Goal: Navigation & Orientation: Find specific page/section

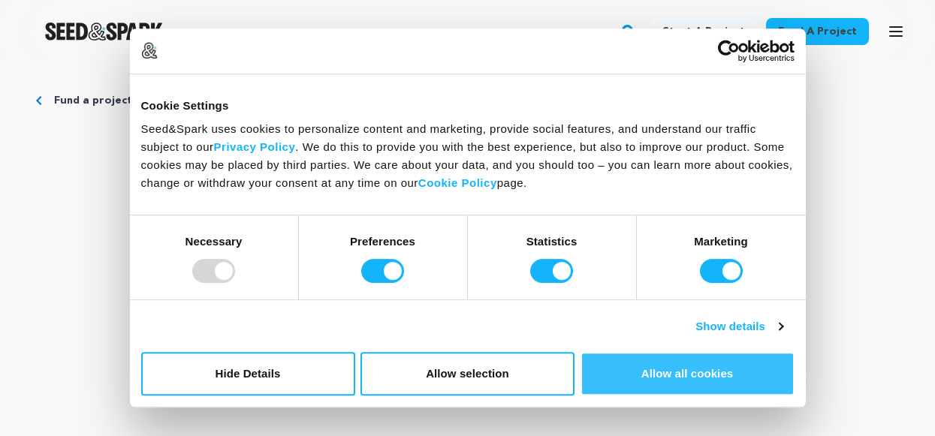
click at [748, 370] on button "Allow all cookies" at bounding box center [688, 374] width 214 height 44
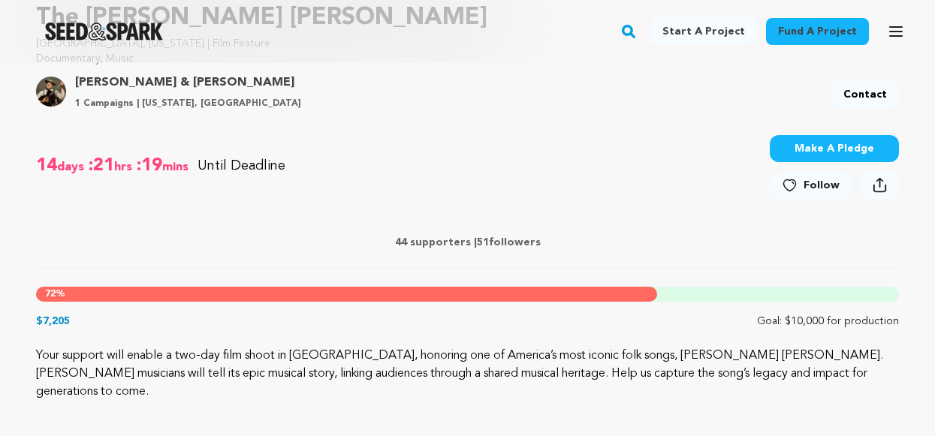
scroll to position [701, 0]
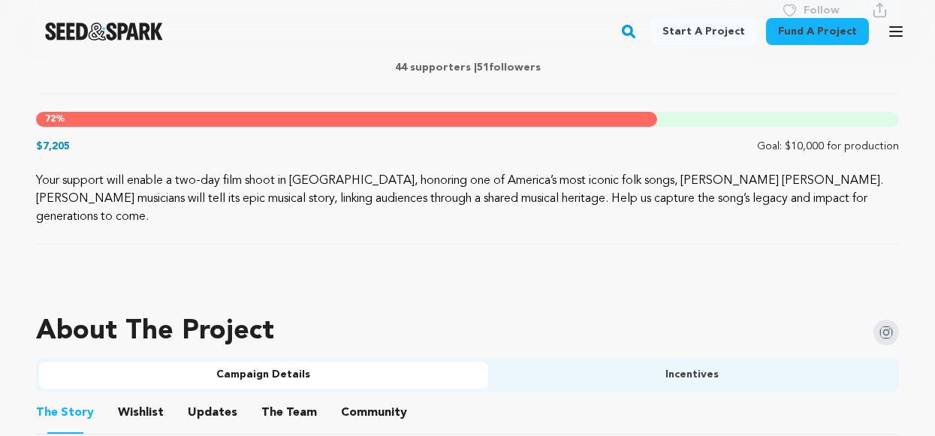
click at [0, 0] on button "Community" at bounding box center [0, 0] width 0 height 0
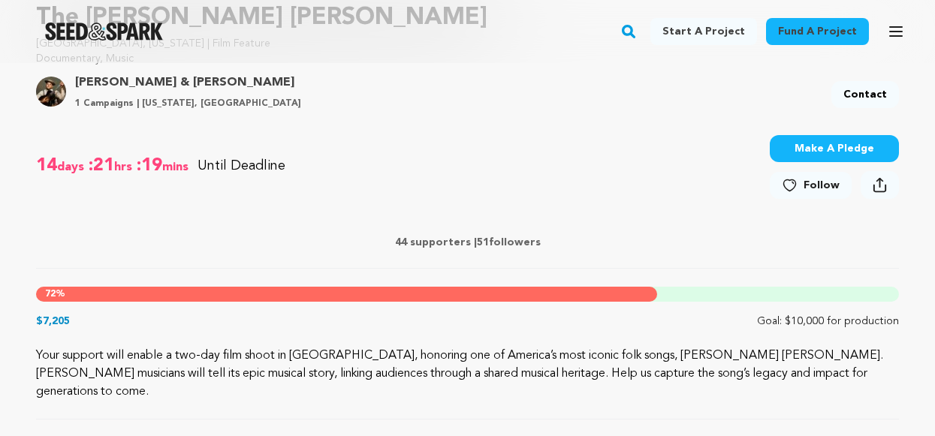
scroll to position [701, 0]
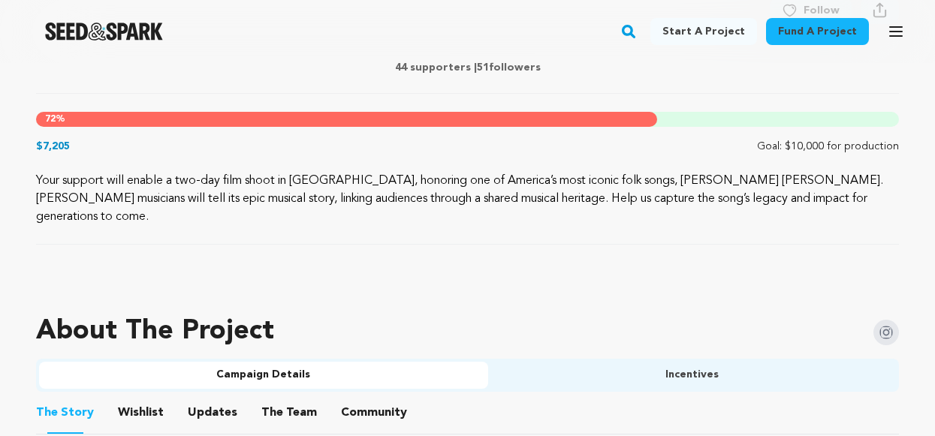
click at [0, 0] on button "Updates" at bounding box center [0, 0] width 0 height 0
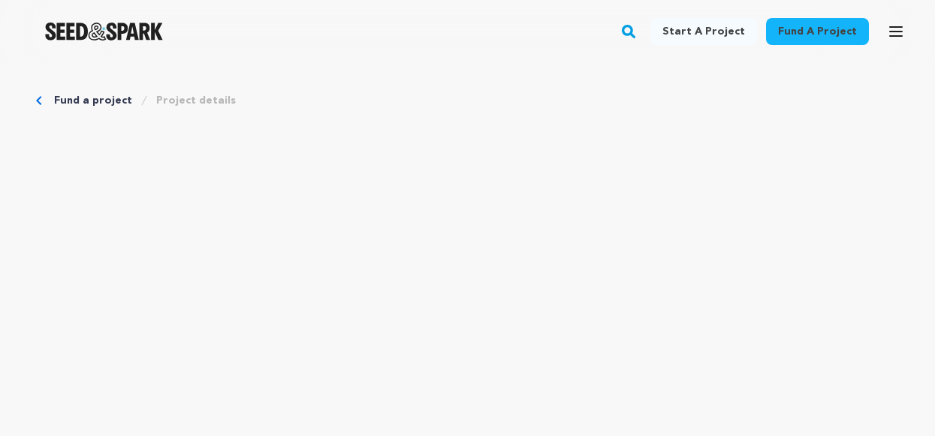
click at [0, 0] on link "Start a project" at bounding box center [0, 0] width 0 height 0
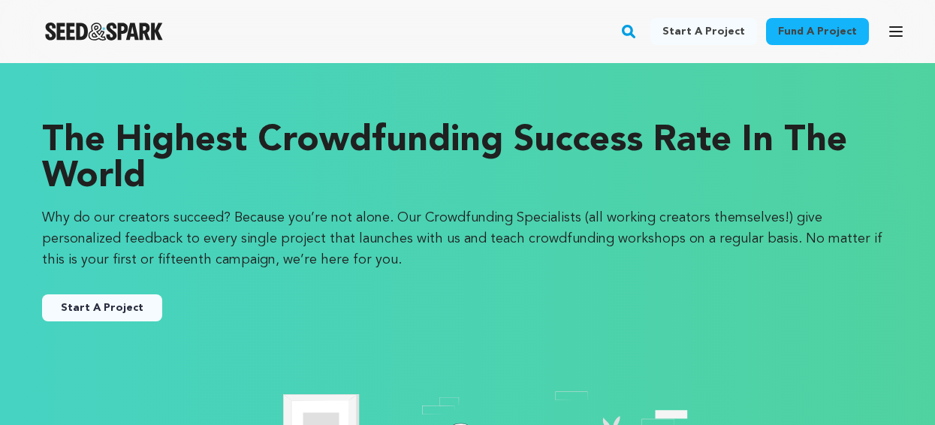
click at [0, 0] on link "Fund a project" at bounding box center [0, 0] width 0 height 0
